Goal: Complete application form

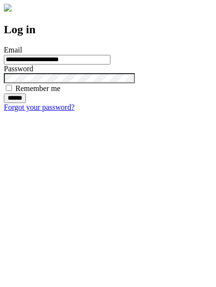
type input "**********"
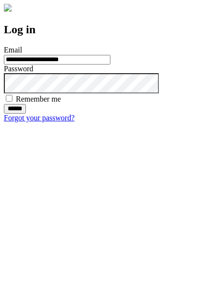
click at [26, 114] on input "******" at bounding box center [15, 109] width 22 height 10
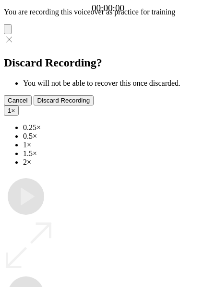
type input "**********"
